Goal: Communication & Community: Answer question/provide support

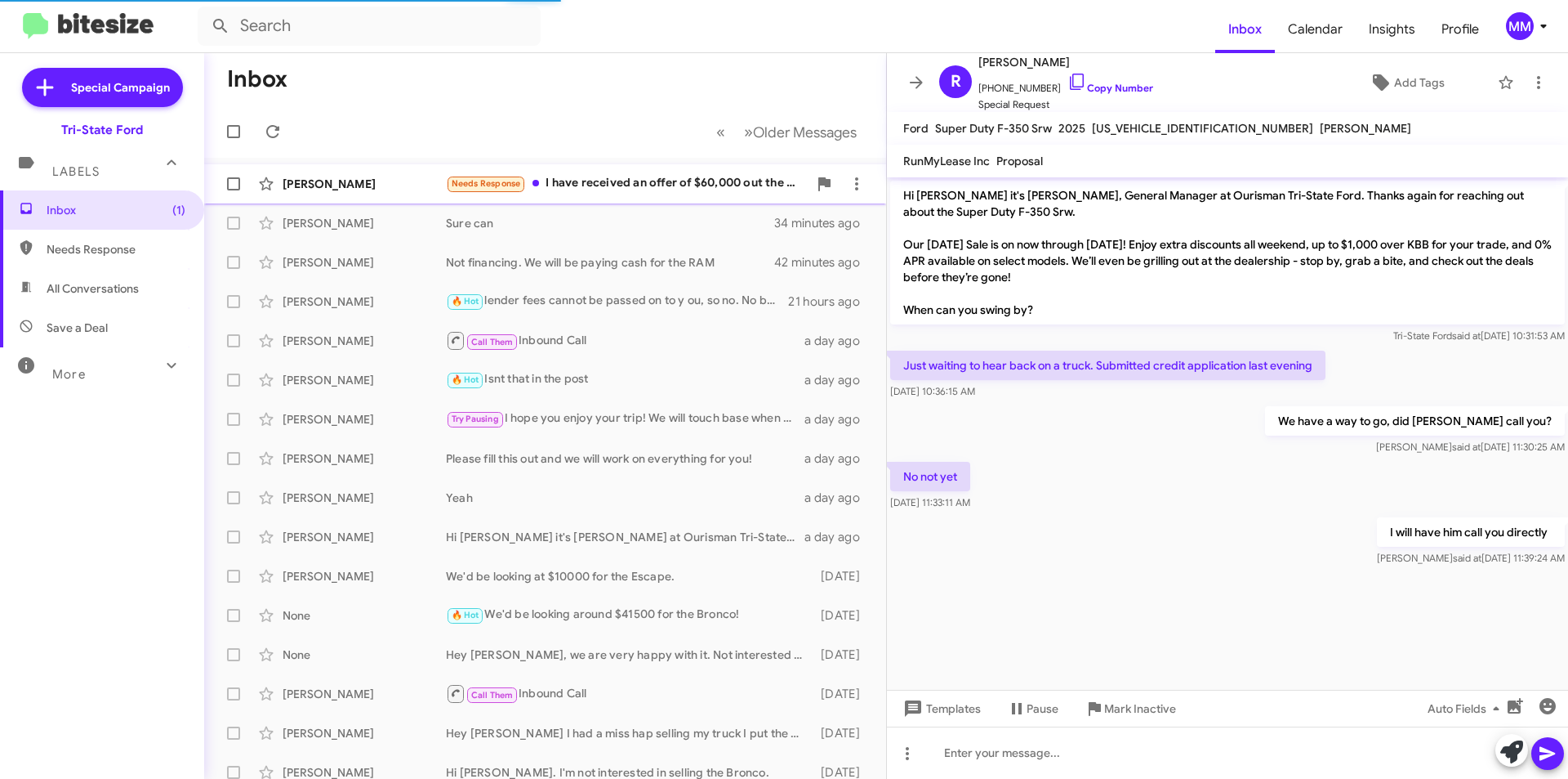
click at [640, 192] on div "Needs Response I have received an offer of $60,000 out the door from [PERSON_NA…" at bounding box center [627, 184] width 361 height 19
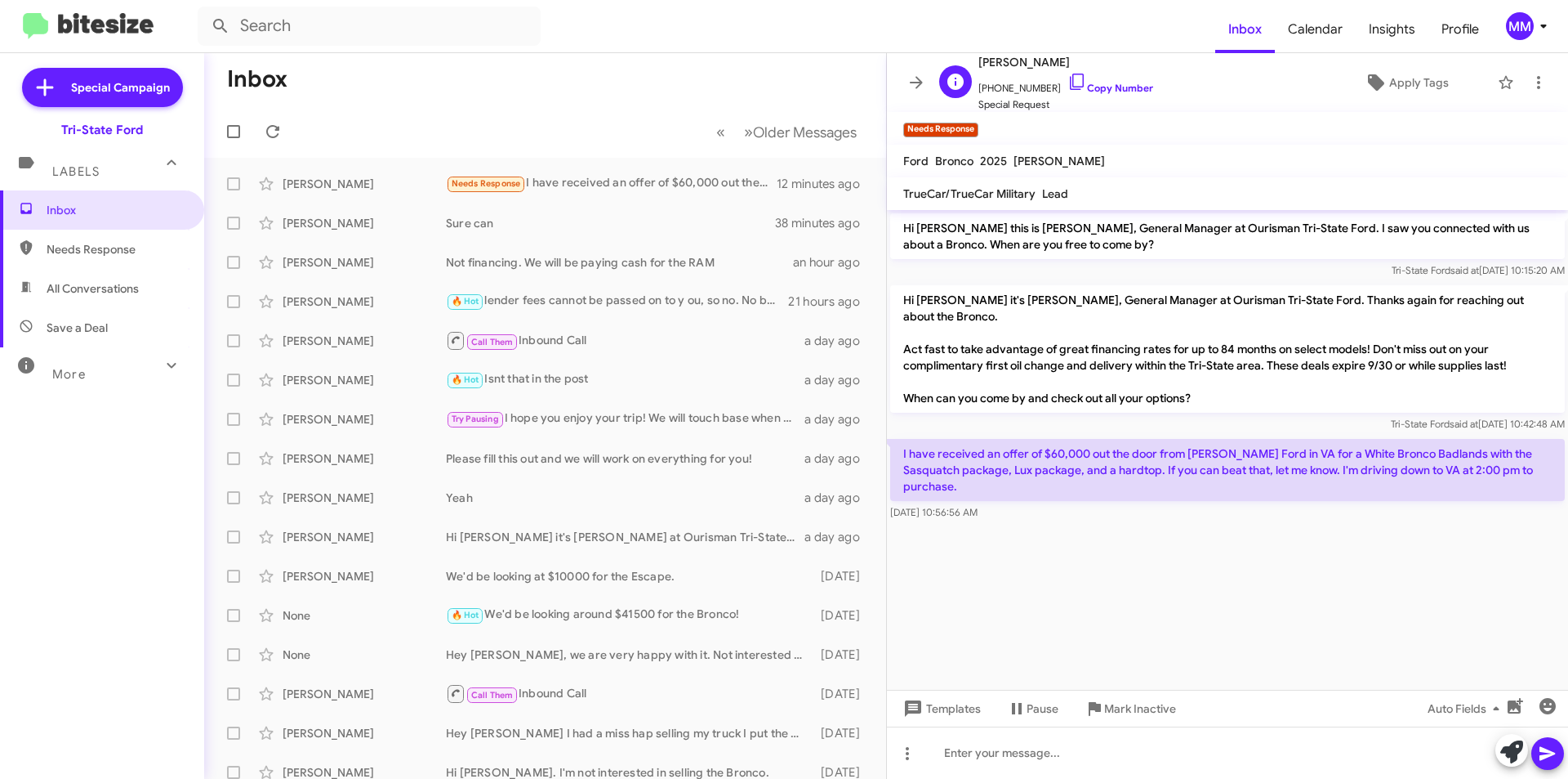
drag, startPoint x: 1314, startPoint y: 116, endPoint x: 1322, endPoint y: 98, distance: 19.7
click at [1313, 116] on mat-toolbar "Needs Response ×" at bounding box center [1227, 128] width 681 height 33
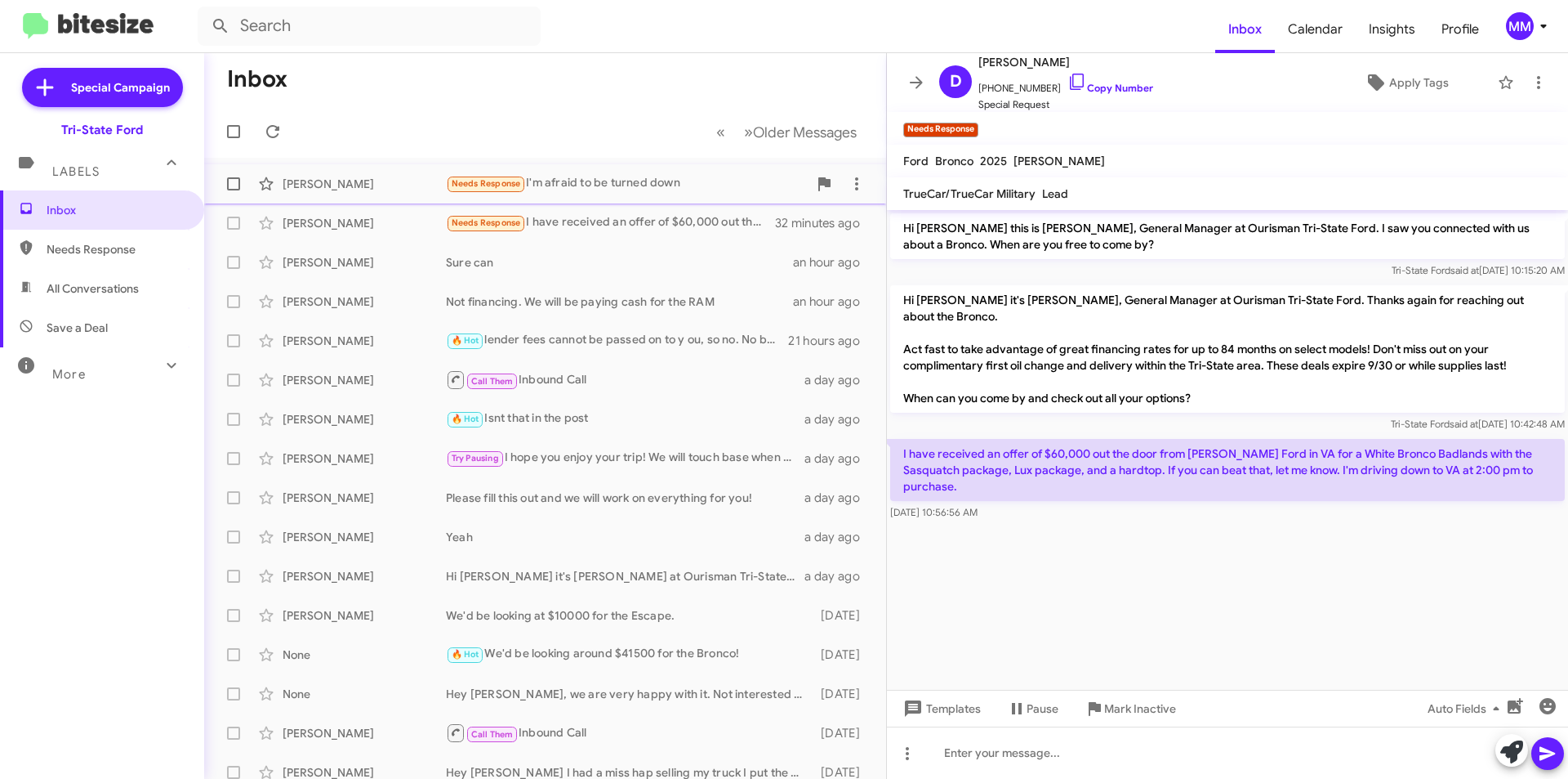
click at [610, 186] on div "Needs Response I'm afraid to be turned down" at bounding box center [627, 184] width 361 height 19
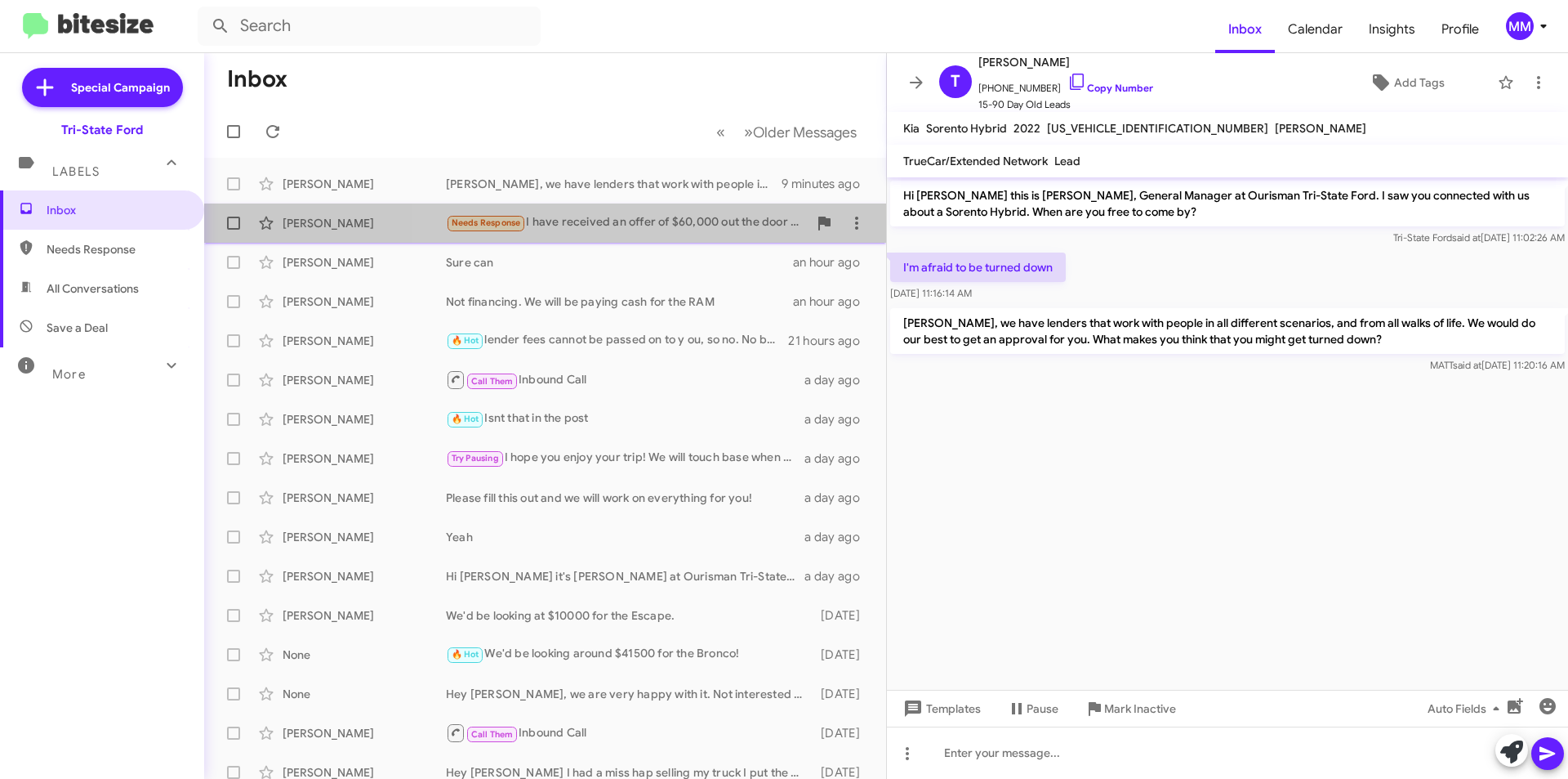
click at [706, 228] on div "Needs Response I have received an offer of $60,000 out the door from [PERSON_NA…" at bounding box center [627, 223] width 361 height 19
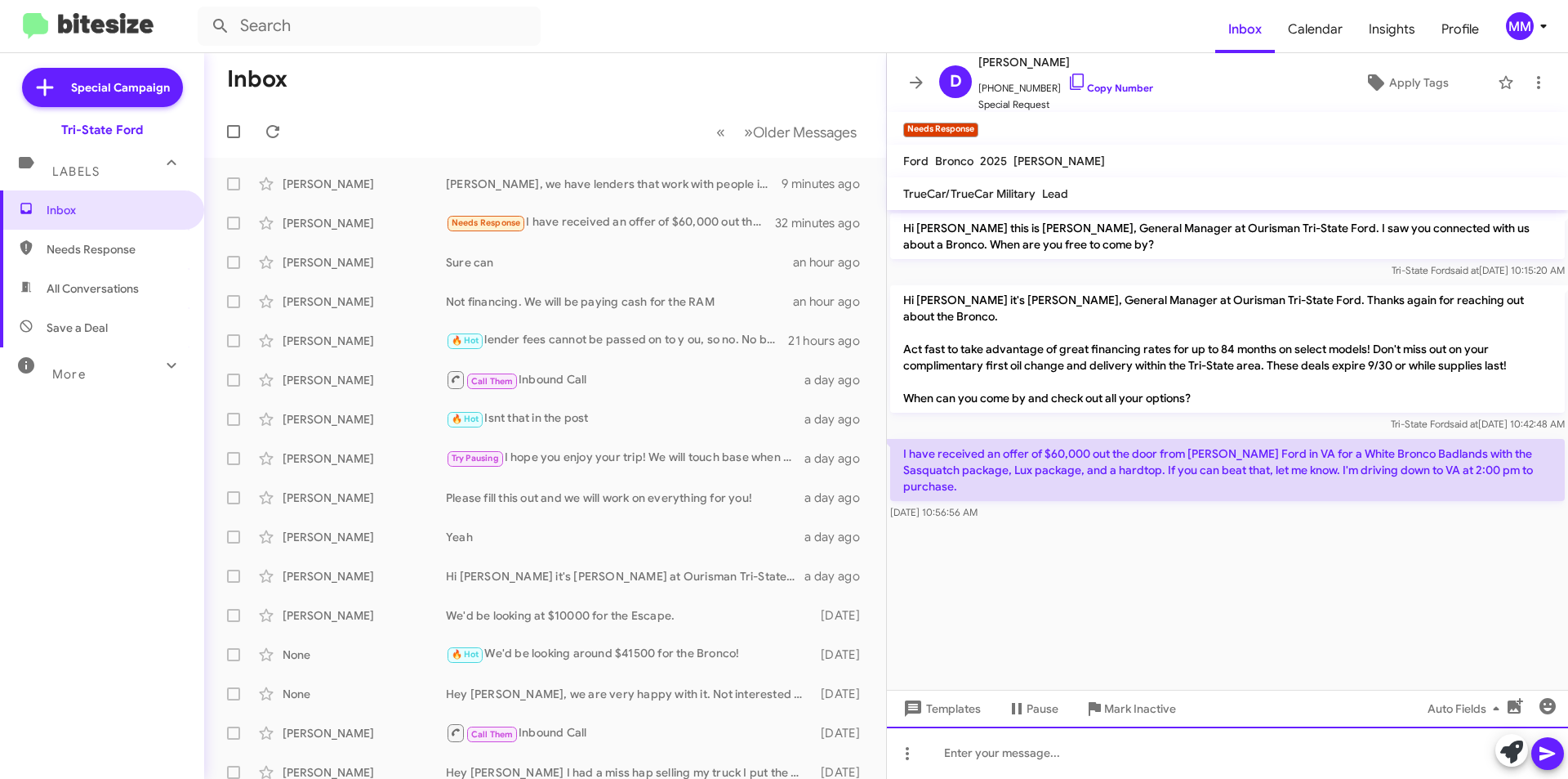
click at [1006, 759] on div at bounding box center [1227, 752] width 681 height 52
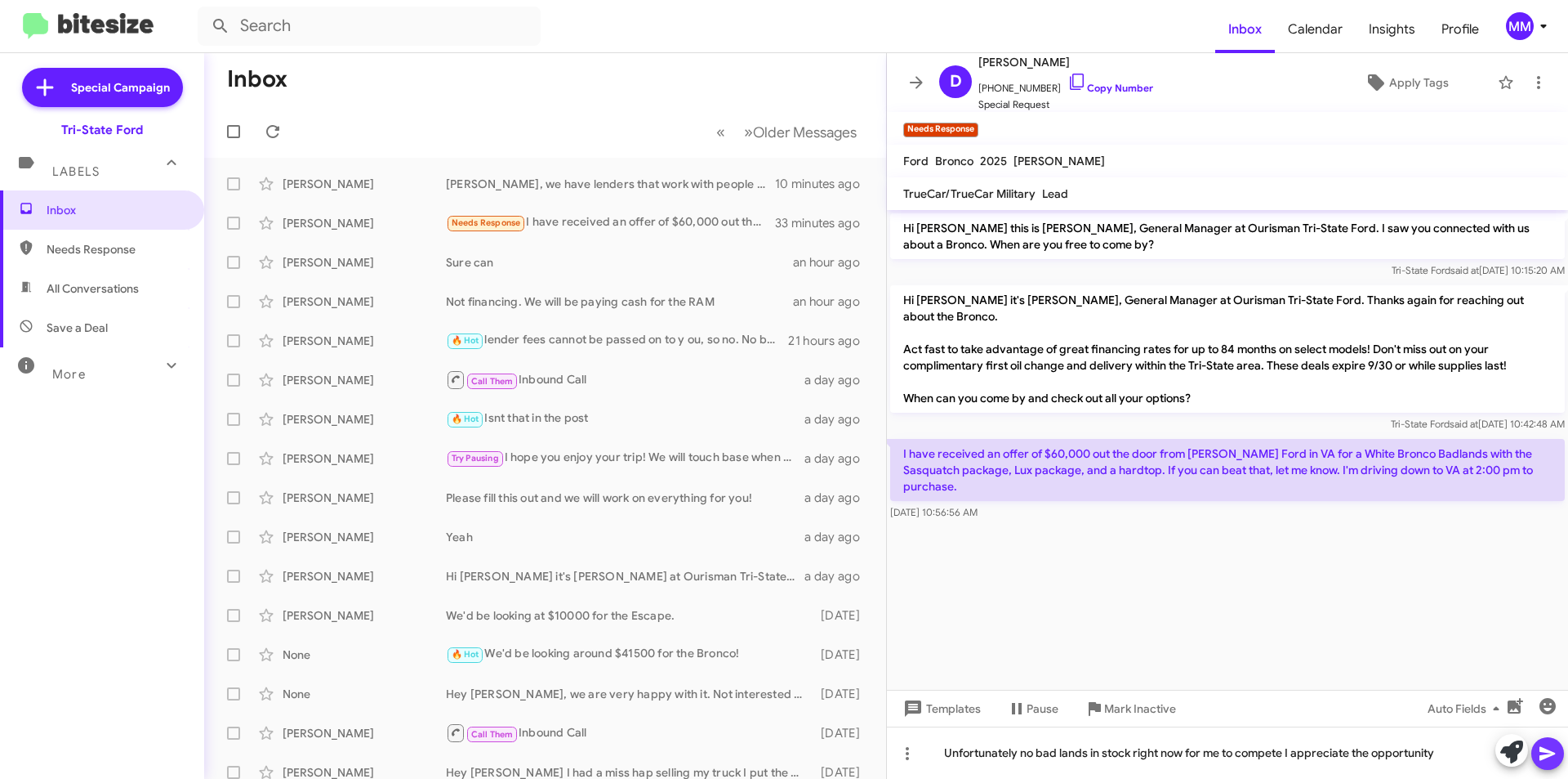
click at [1551, 755] on icon at bounding box center [1548, 753] width 16 height 14
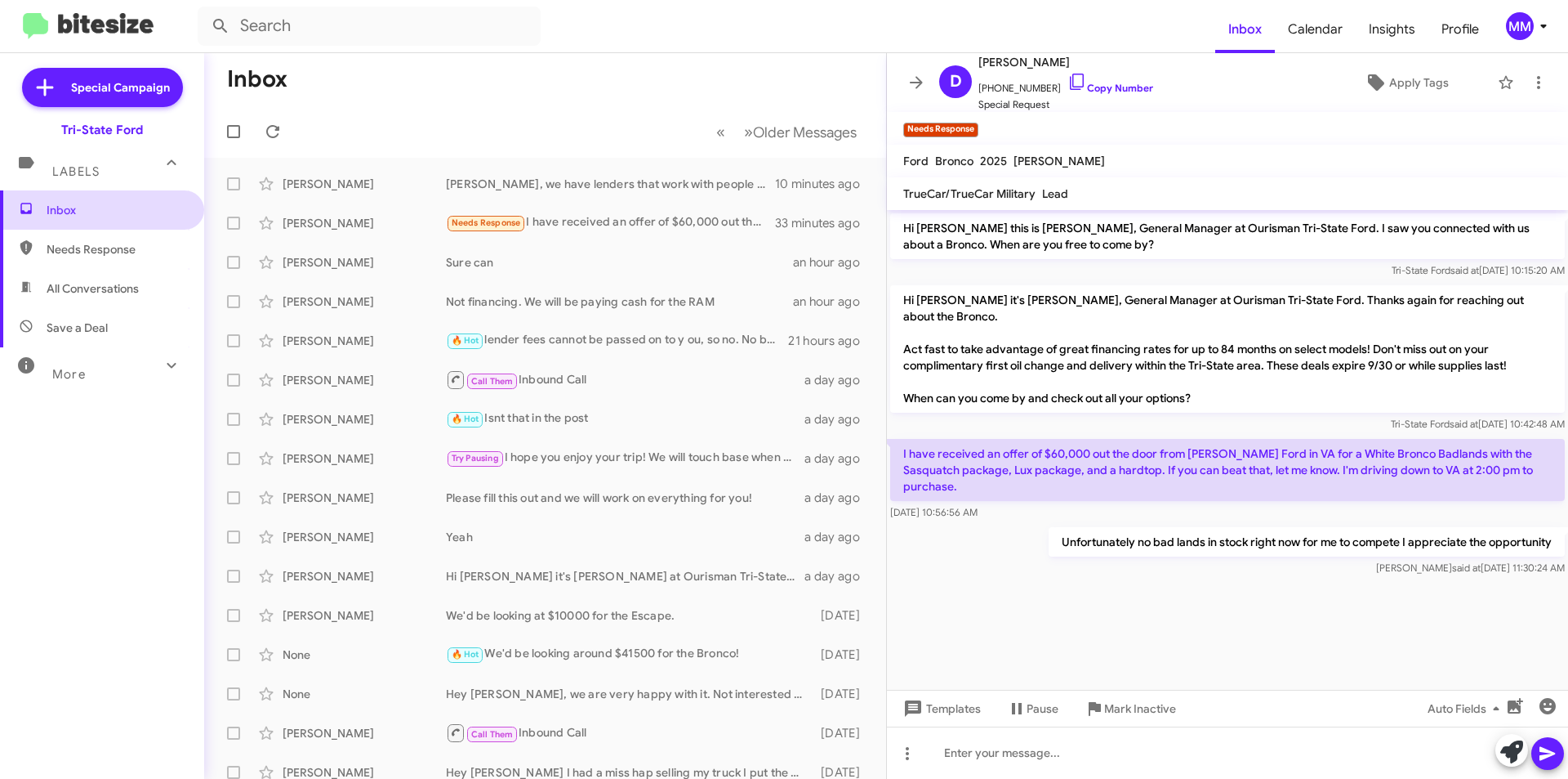
drag, startPoint x: 82, startPoint y: 208, endPoint x: 93, endPoint y: 206, distance: 11.2
click at [83, 208] on span "Inbox" at bounding box center [116, 211] width 139 height 17
